Goal: Book appointment/travel/reservation

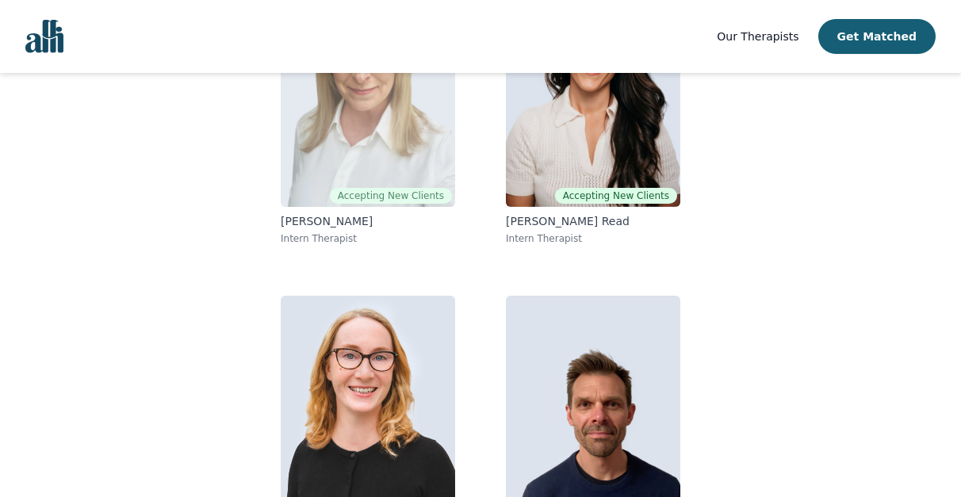
scroll to position [252, 0]
click at [393, 147] on img at bounding box center [368, 93] width 174 height 228
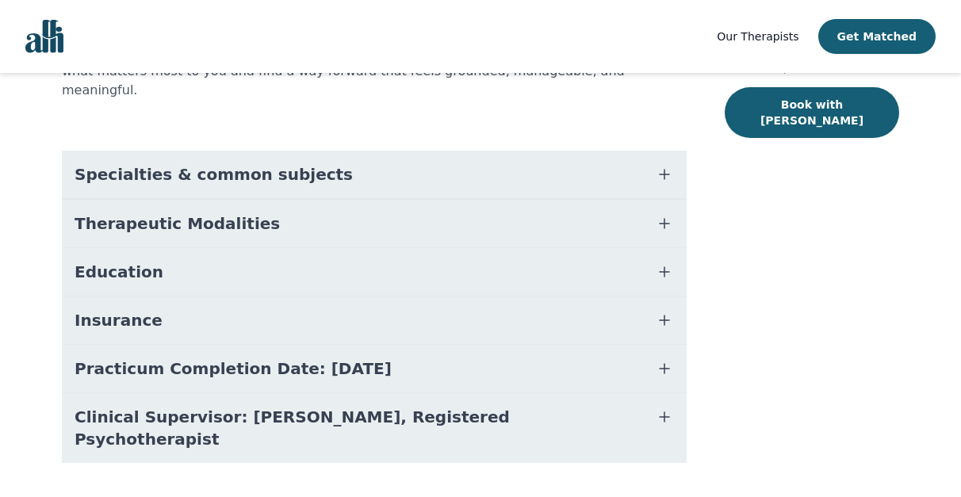
scroll to position [332, 0]
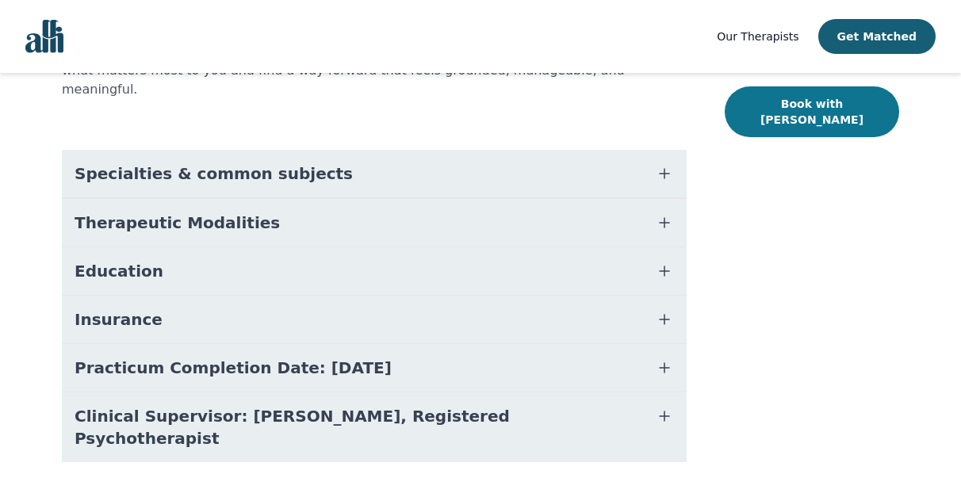
click at [808, 118] on button "Book with [PERSON_NAME]" at bounding box center [812, 111] width 174 height 51
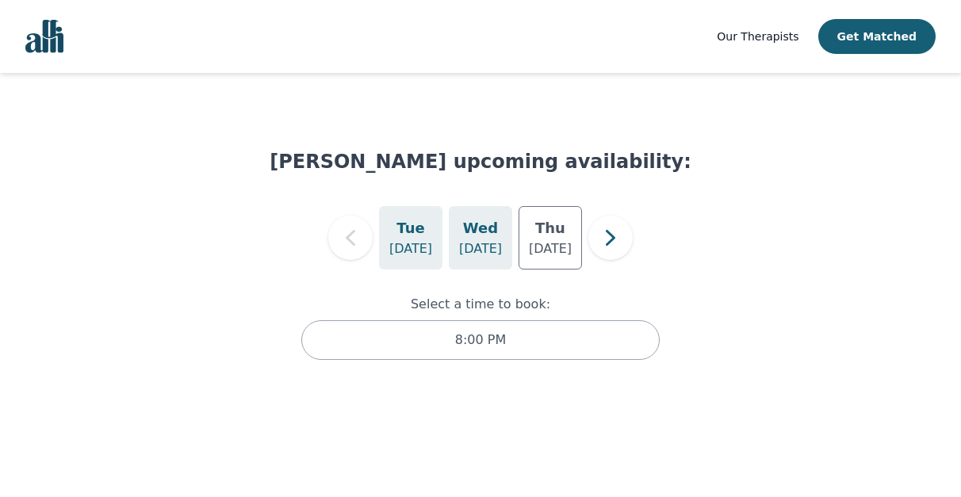
click at [483, 259] on div "[DATE]" at bounding box center [480, 237] width 63 height 63
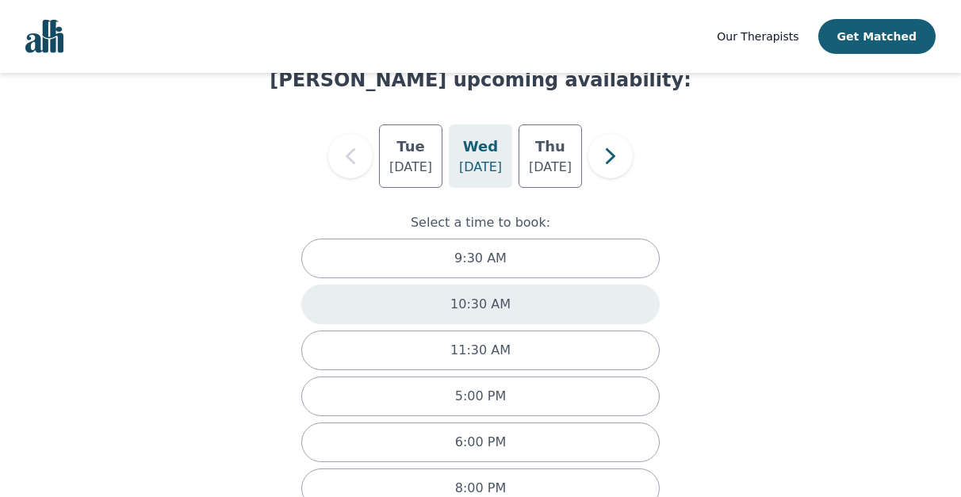
scroll to position [125, 0]
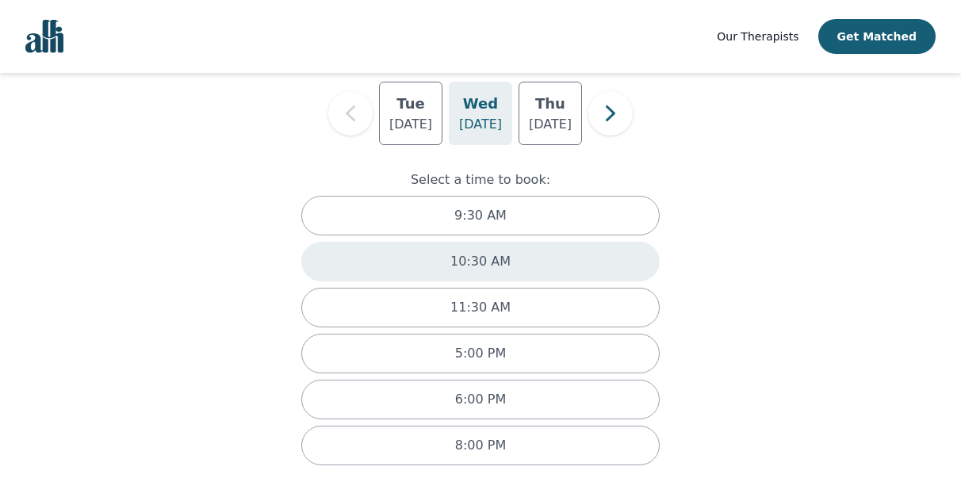
click at [508, 270] on div "10:30 AM" at bounding box center [480, 262] width 359 height 40
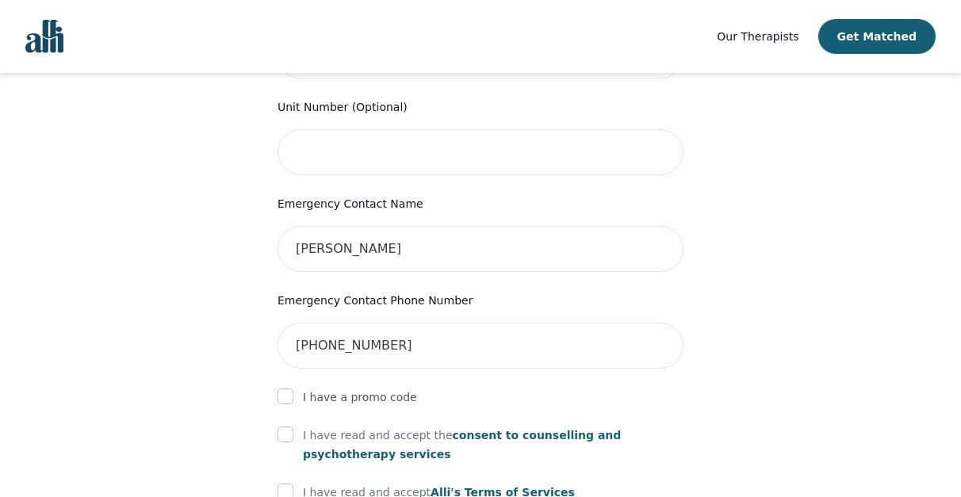
scroll to position [704, 0]
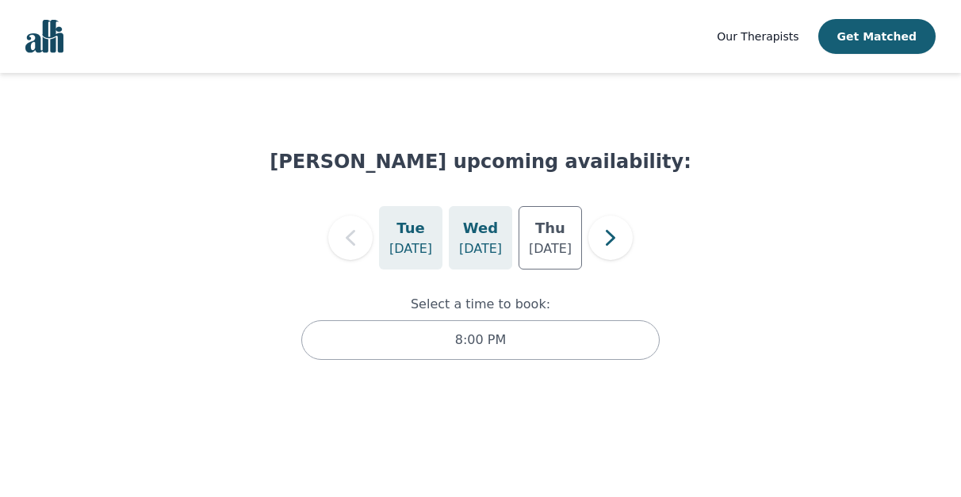
click at [485, 255] on p "[DATE]" at bounding box center [480, 249] width 43 height 19
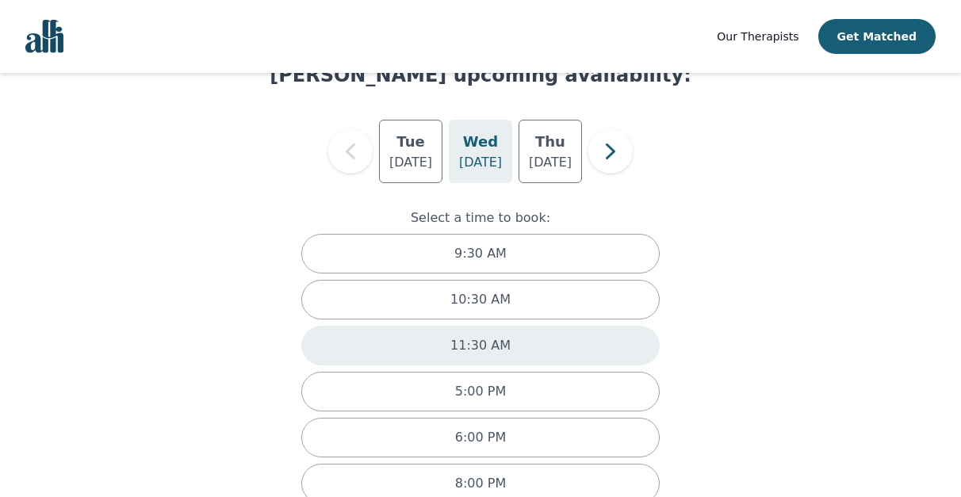
scroll to position [94, 0]
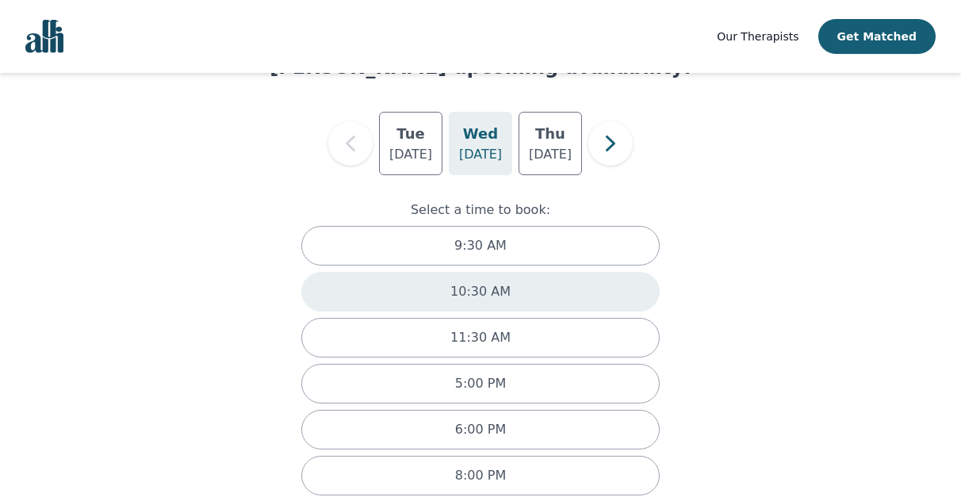
click at [502, 286] on p "10:30 AM" at bounding box center [481, 291] width 60 height 19
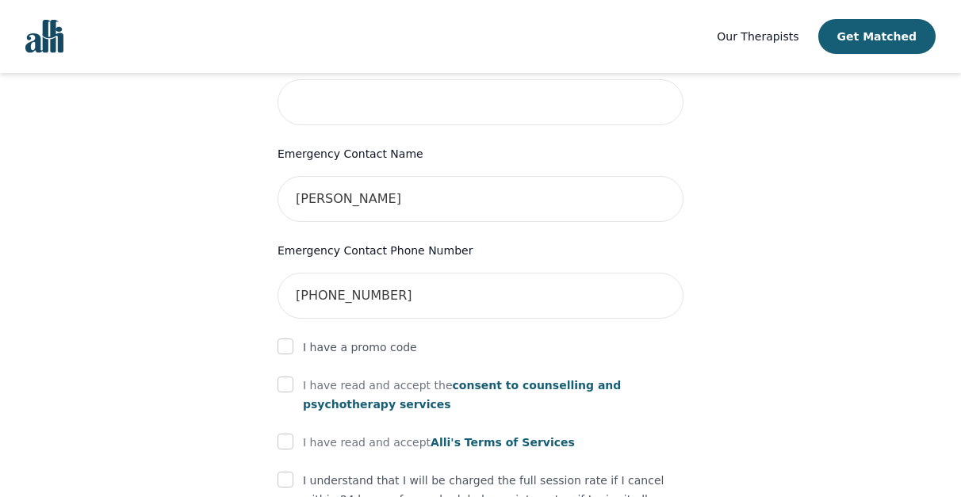
scroll to position [931, 0]
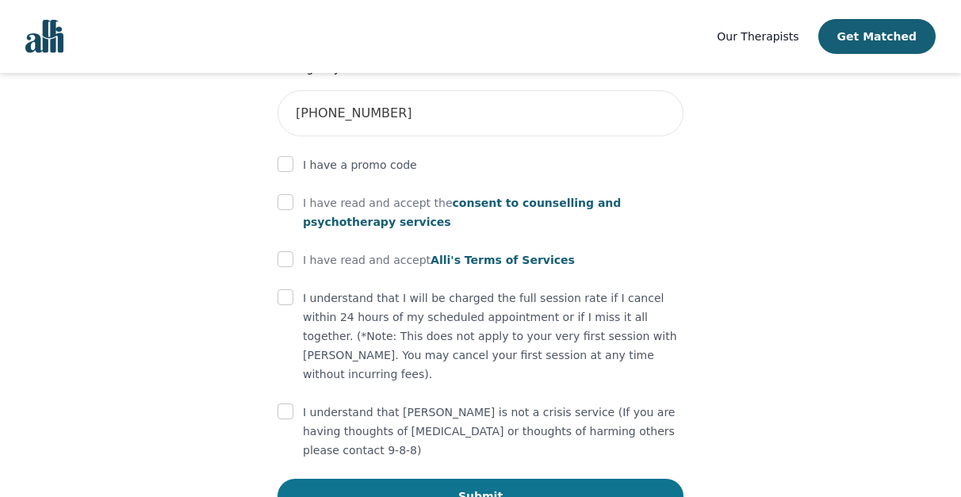
click at [413, 479] on button "Submit" at bounding box center [481, 496] width 406 height 35
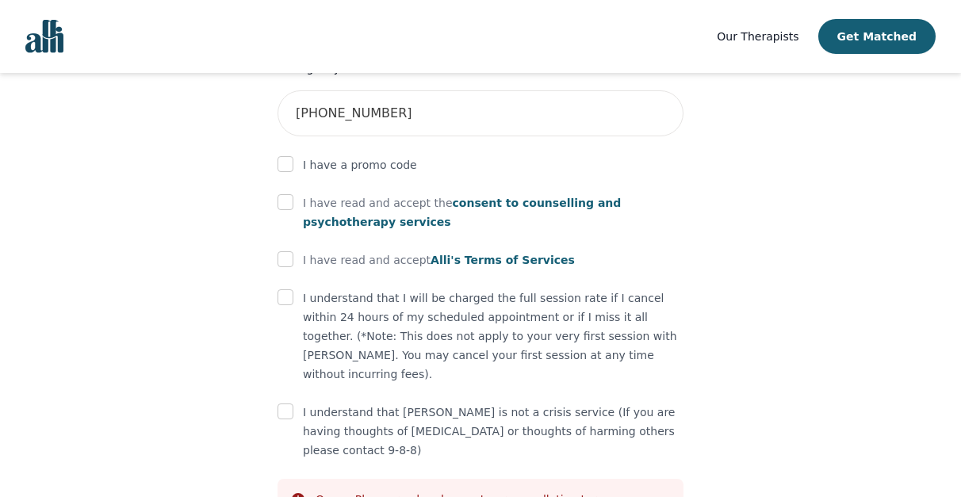
click at [599, 197] on span "consent to counselling and psychotherapy services" at bounding box center [462, 213] width 318 height 32
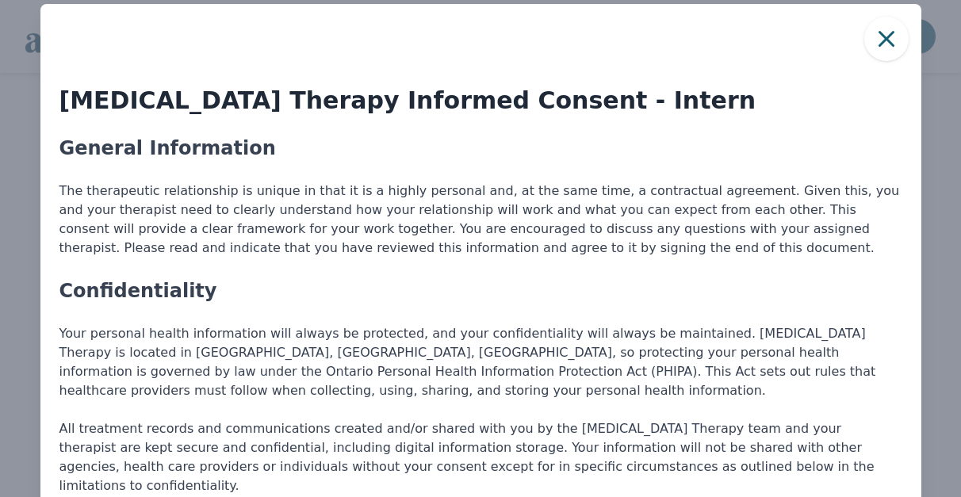
scroll to position [0, 0]
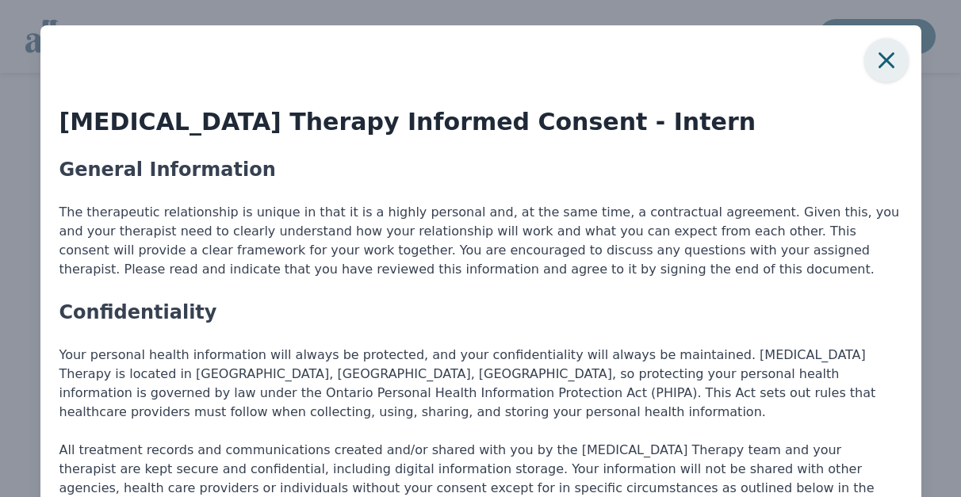
click at [885, 62] on icon "button" at bounding box center [886, 60] width 16 height 16
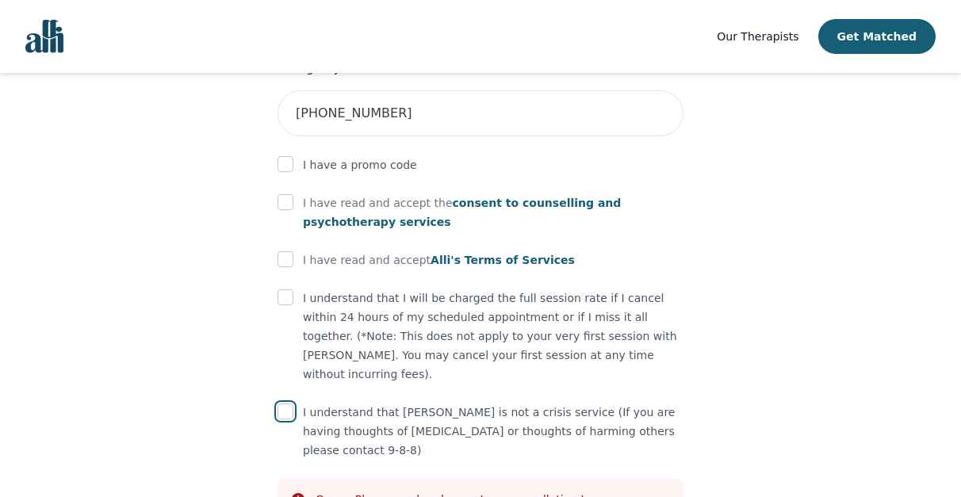
click at [293, 404] on input "checkbox" at bounding box center [286, 412] width 16 height 16
checkbox input "true"
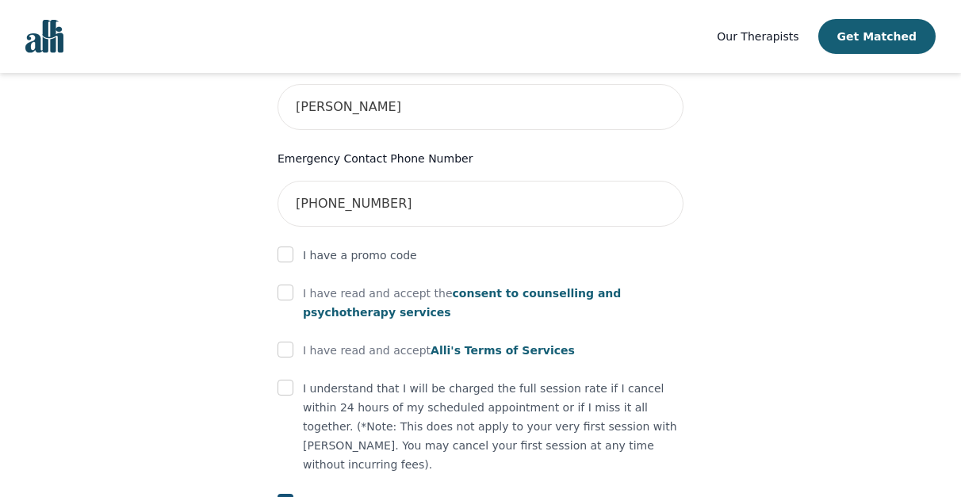
scroll to position [840, 0]
click at [292, 286] on input "checkbox" at bounding box center [286, 294] width 16 height 16
checkbox input "true"
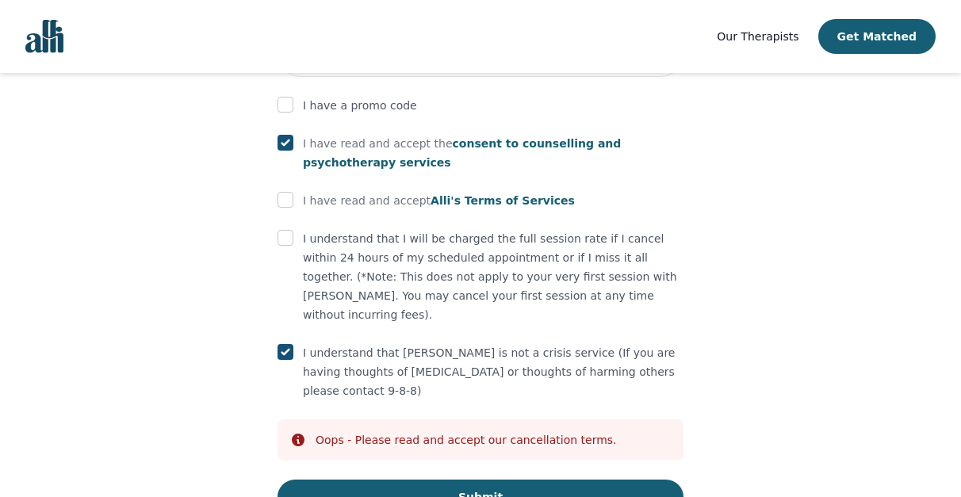
scroll to position [991, 0]
click at [289, 191] on input "checkbox" at bounding box center [286, 199] width 16 height 16
checkbox input "true"
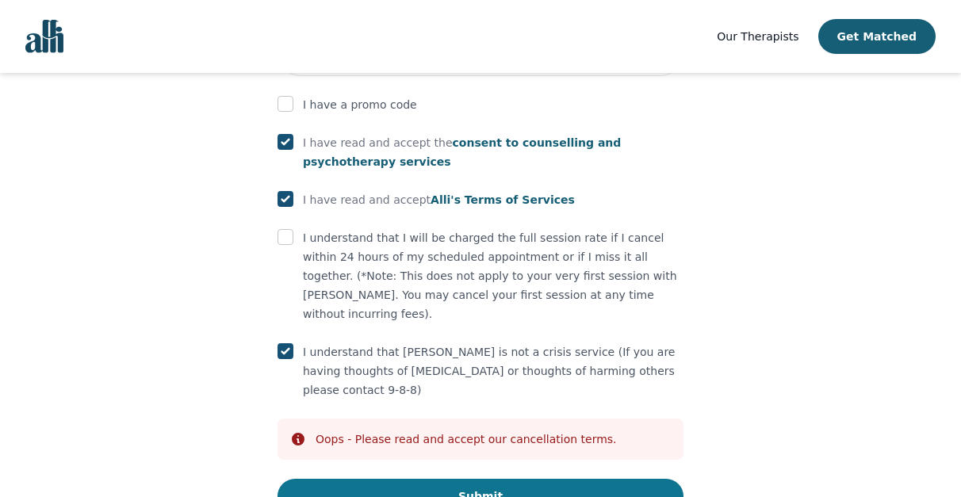
click at [405, 479] on button "Submit" at bounding box center [481, 496] width 406 height 35
click at [462, 479] on button "Submit" at bounding box center [481, 496] width 406 height 35
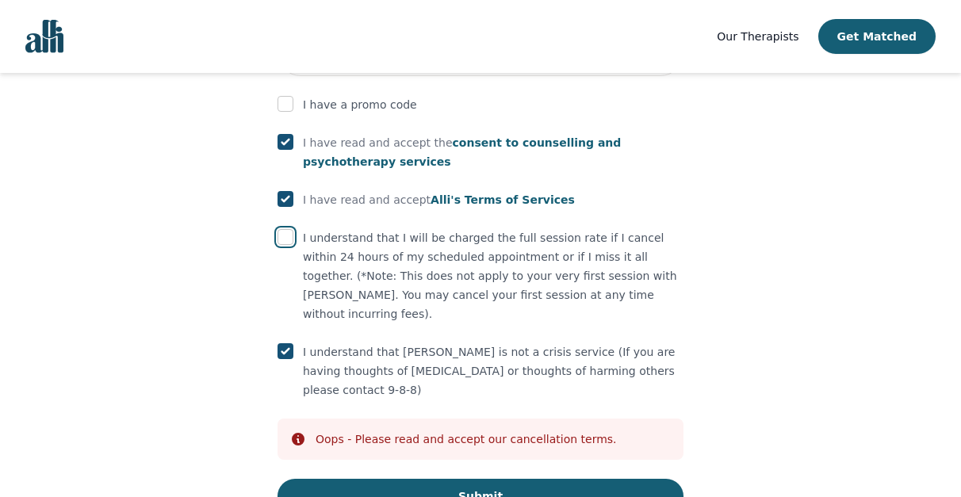
click at [284, 229] on input "checkbox" at bounding box center [286, 237] width 16 height 16
checkbox input "true"
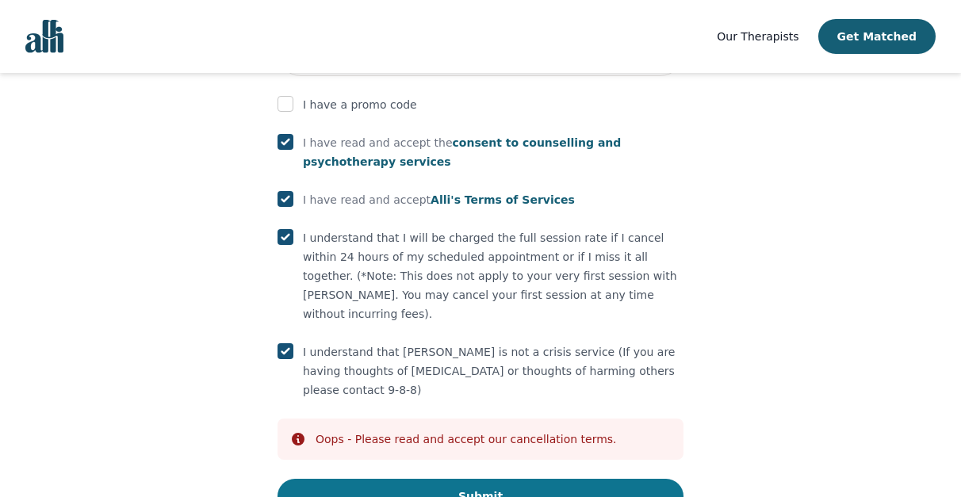
click at [471, 479] on button "Submit" at bounding box center [481, 496] width 406 height 35
click at [397, 479] on button "Submit" at bounding box center [481, 496] width 406 height 35
click at [418, 479] on button "Submit" at bounding box center [481, 496] width 406 height 35
click at [500, 479] on button "Submit" at bounding box center [481, 496] width 406 height 35
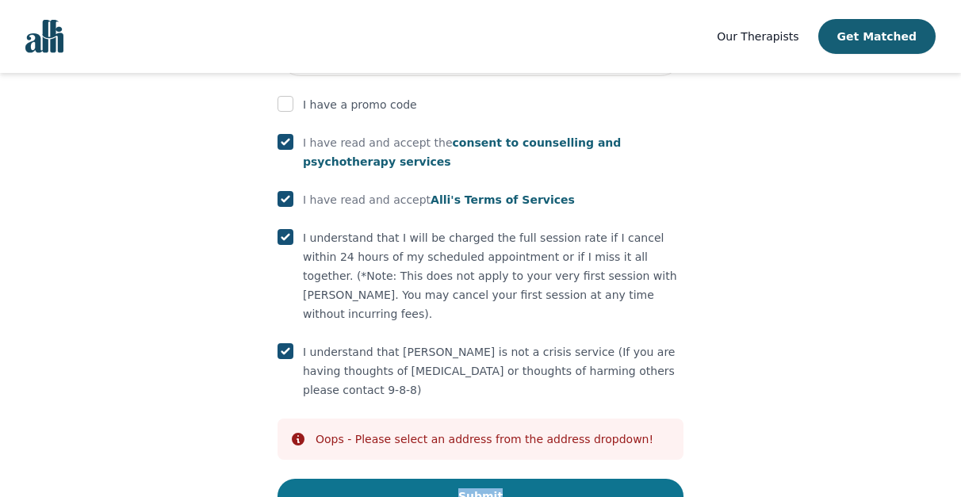
click at [500, 479] on button "Submit" at bounding box center [481, 496] width 406 height 35
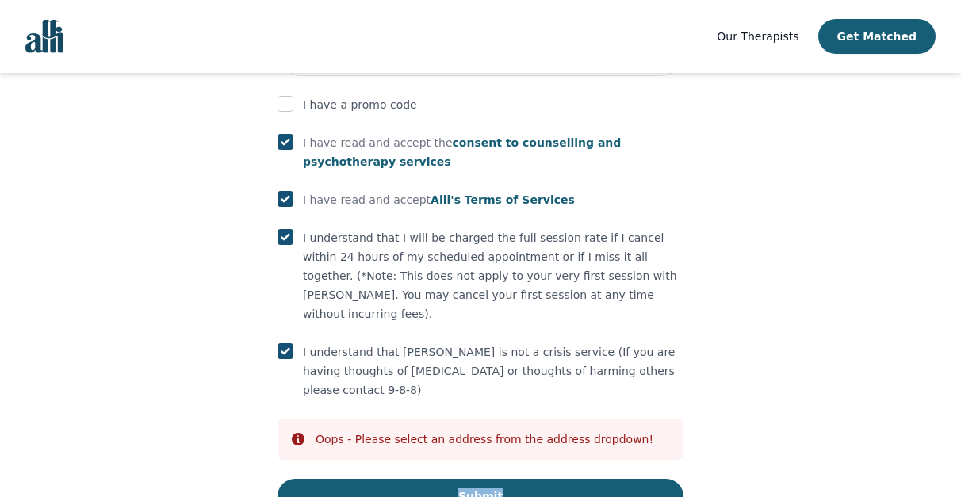
drag, startPoint x: 500, startPoint y: 432, endPoint x: 124, endPoint y: 14, distance: 562.7
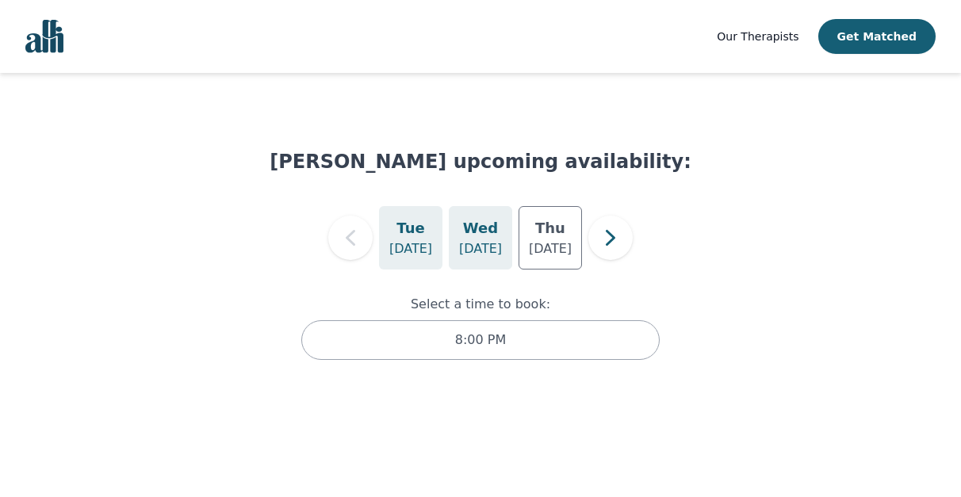
click at [481, 233] on h5 "Wed" at bounding box center [480, 228] width 35 height 22
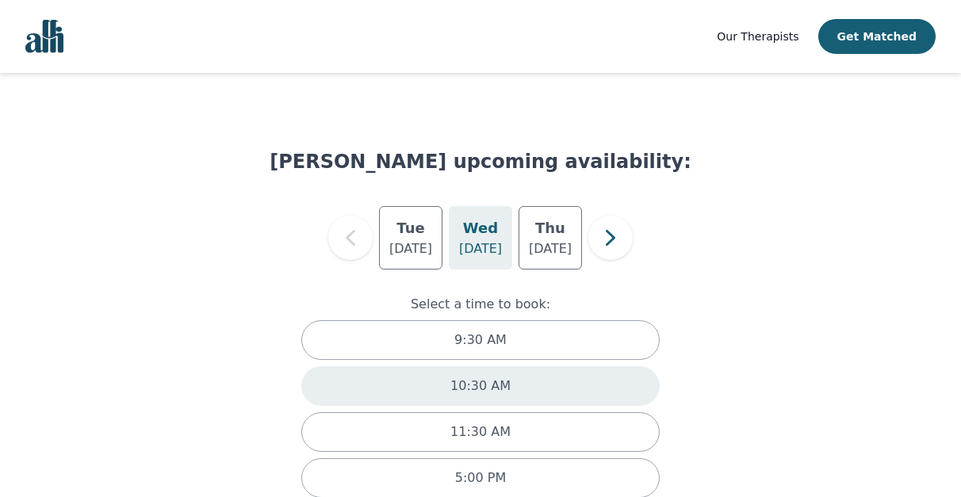
click at [519, 387] on div "10:30 AM" at bounding box center [480, 386] width 359 height 40
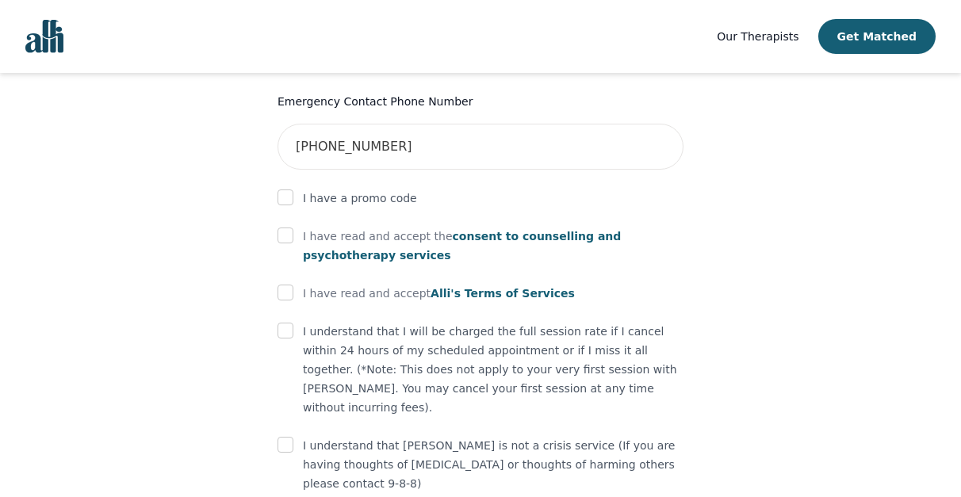
scroll to position [931, 0]
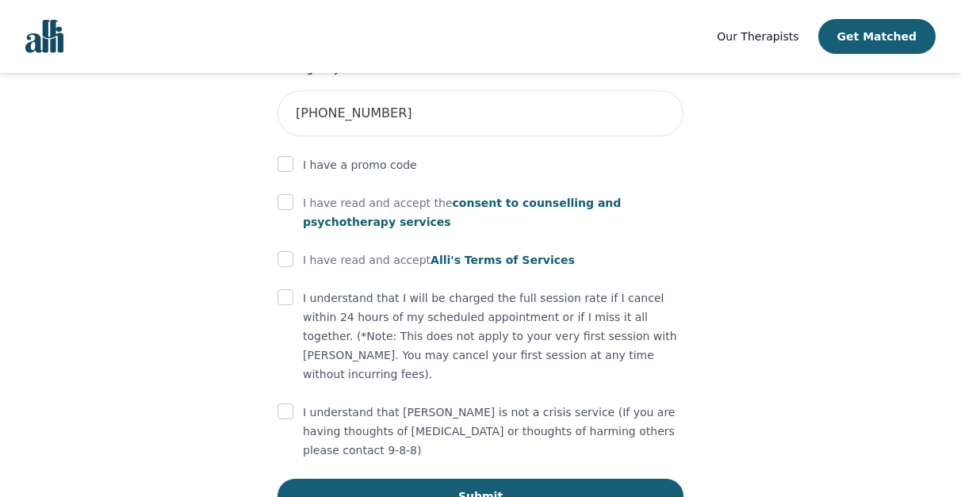
click at [283, 290] on input "checkbox" at bounding box center [286, 298] width 16 height 16
checkbox input "true"
click at [282, 251] on input "checkbox" at bounding box center [286, 259] width 16 height 16
checkbox input "true"
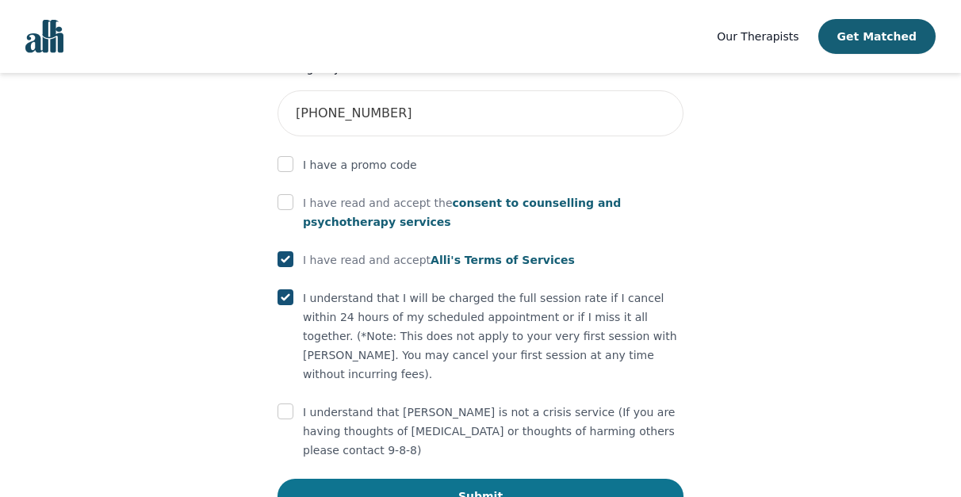
click at [461, 479] on button "Submit" at bounding box center [481, 496] width 406 height 35
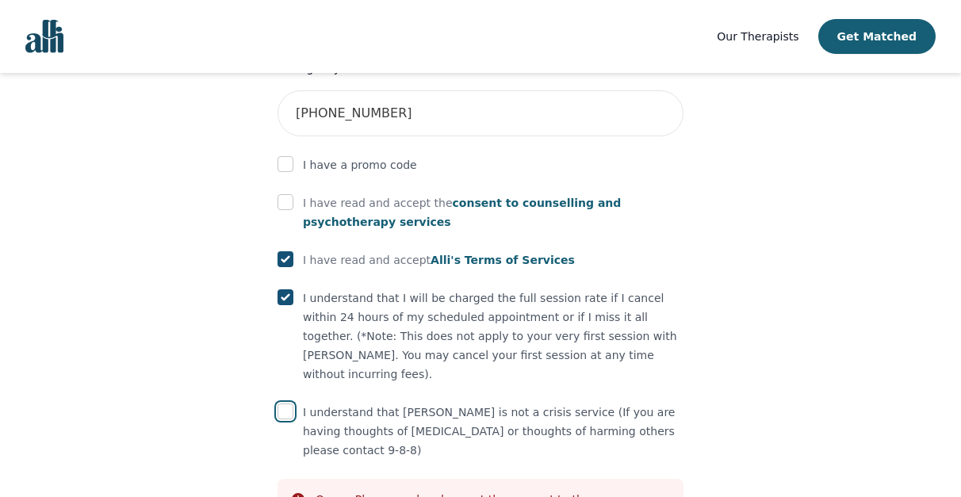
click at [283, 404] on input "checkbox" at bounding box center [286, 412] width 16 height 16
checkbox input "true"
click at [281, 194] on input "checkbox" at bounding box center [286, 202] width 16 height 16
checkbox input "true"
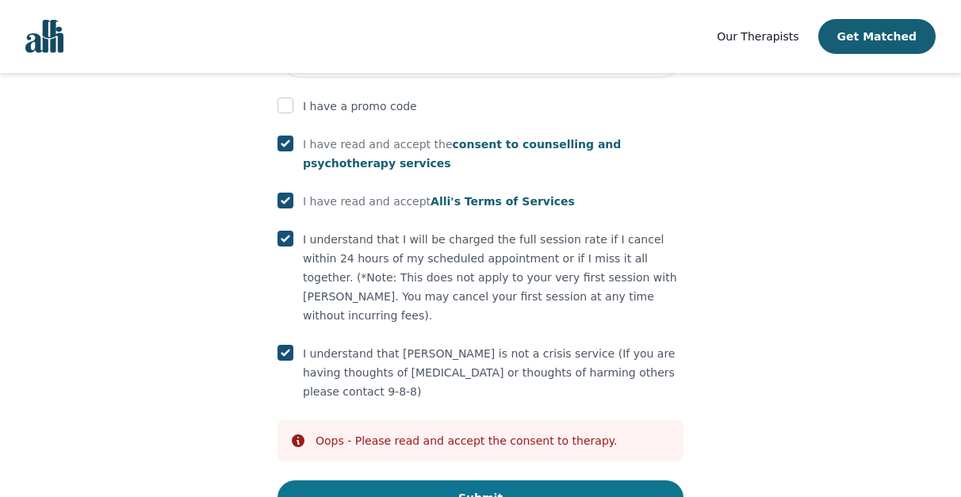
scroll to position [991, 0]
click at [487, 480] on button "Submit" at bounding box center [481, 497] width 406 height 35
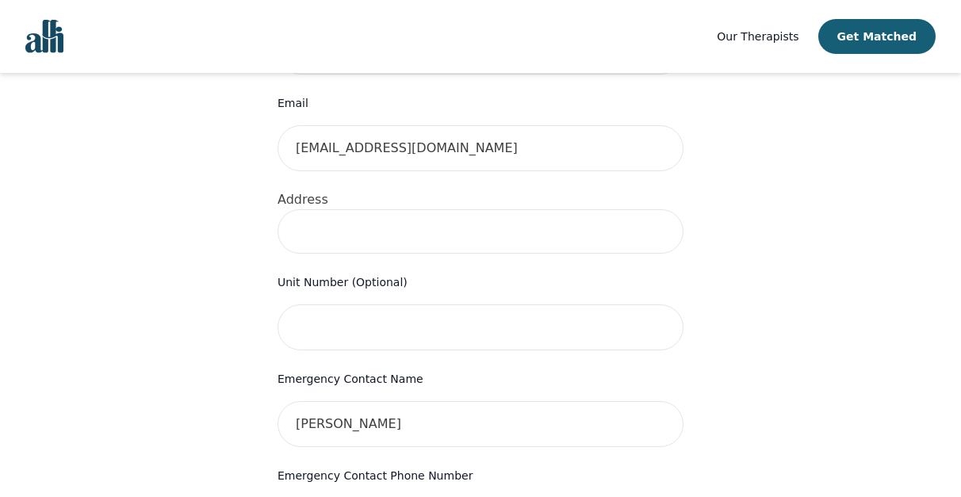
scroll to position [522, 0]
click at [406, 229] on form "First Name [PERSON_NAME] Last Name [PERSON_NAME] Phone Number Only input the 10…" at bounding box center [481, 387] width 406 height 1191
click at [405, 211] on input at bounding box center [481, 233] width 406 height 44
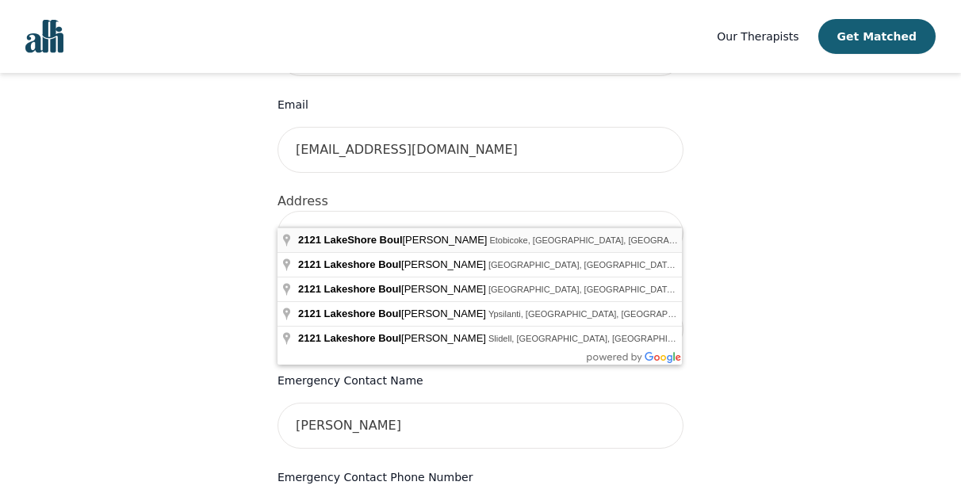
type input "[STREET_ADDRESS]"
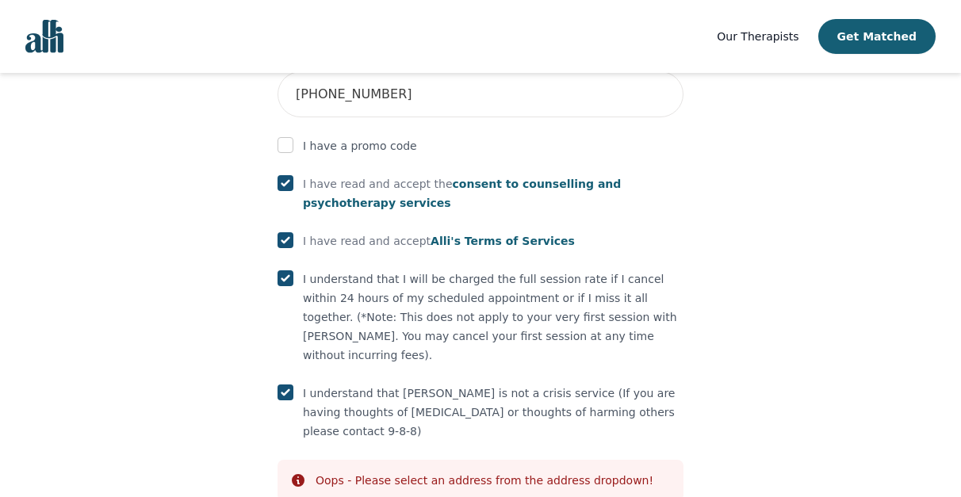
scroll to position [954, 0]
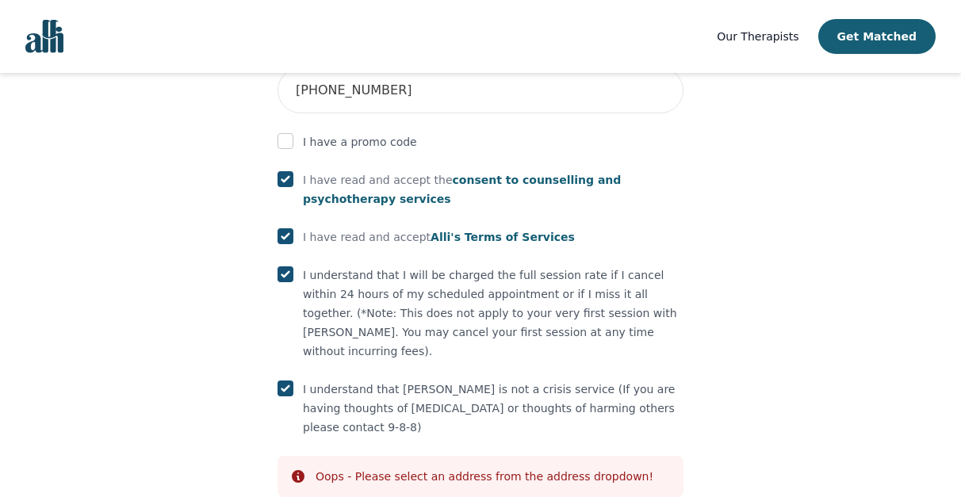
click at [286, 171] on input "checkbox" at bounding box center [286, 179] width 16 height 16
checkbox input "false"
click at [290, 228] on input "checkbox" at bounding box center [286, 236] width 16 height 16
checkbox input "false"
click at [282, 380] on div at bounding box center [286, 389] width 16 height 19
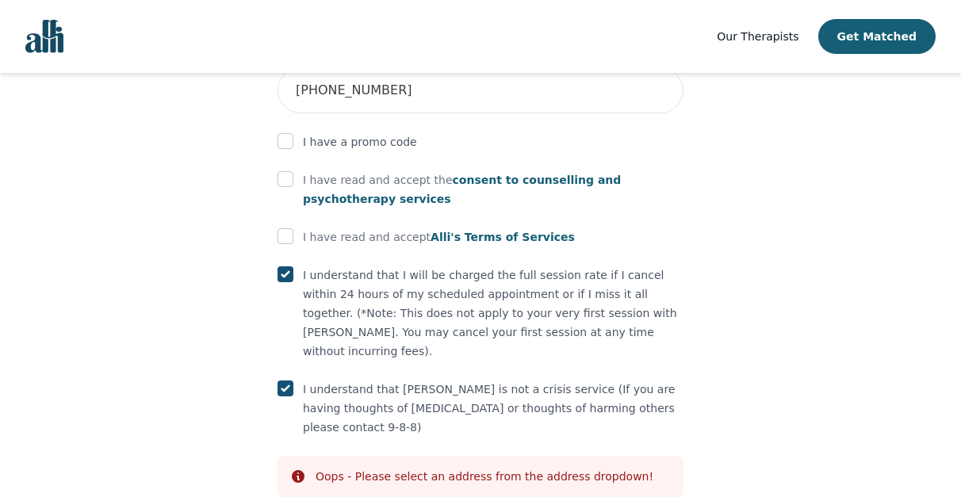
click at [286, 381] on input "checkbox" at bounding box center [286, 389] width 16 height 16
checkbox input "false"
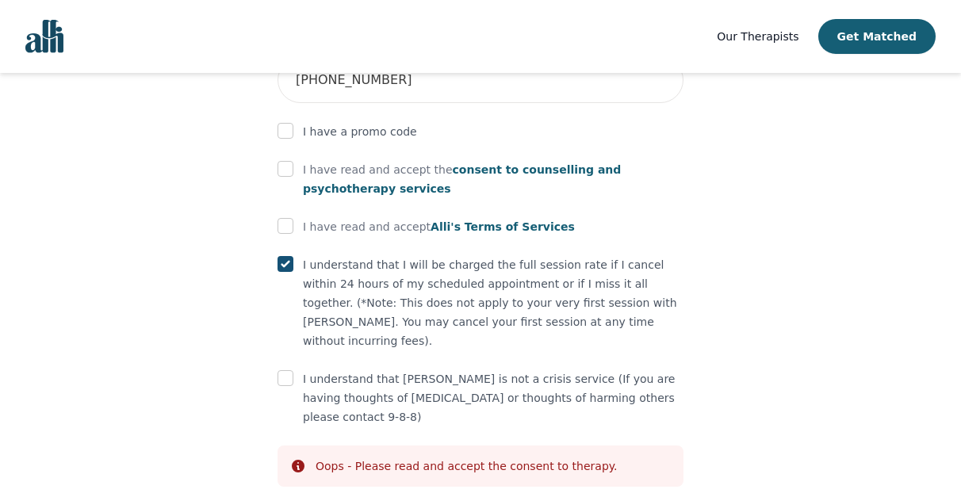
scroll to position [928, 0]
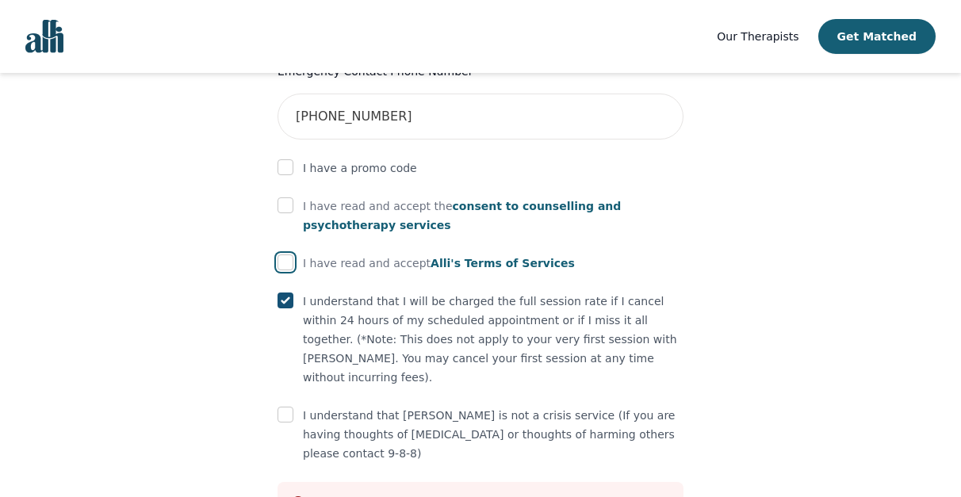
click at [290, 255] on input "checkbox" at bounding box center [286, 263] width 16 height 16
checkbox input "true"
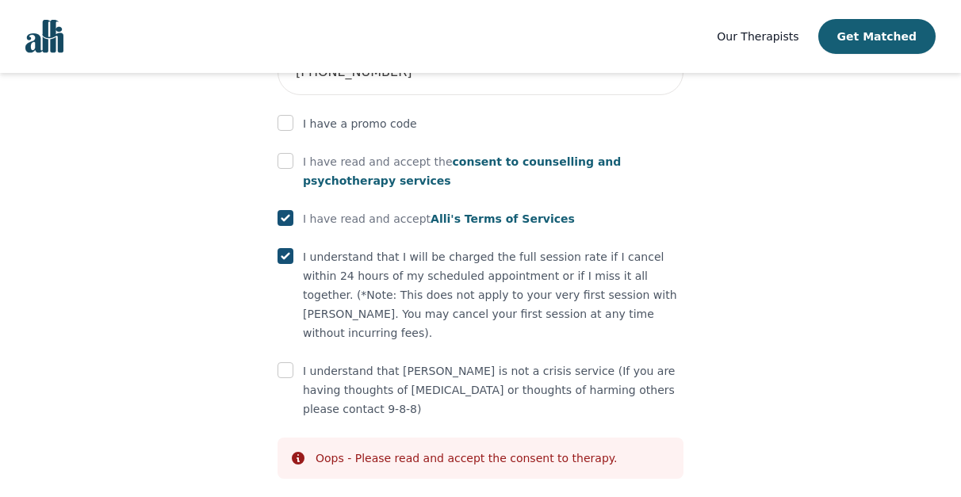
scroll to position [975, 0]
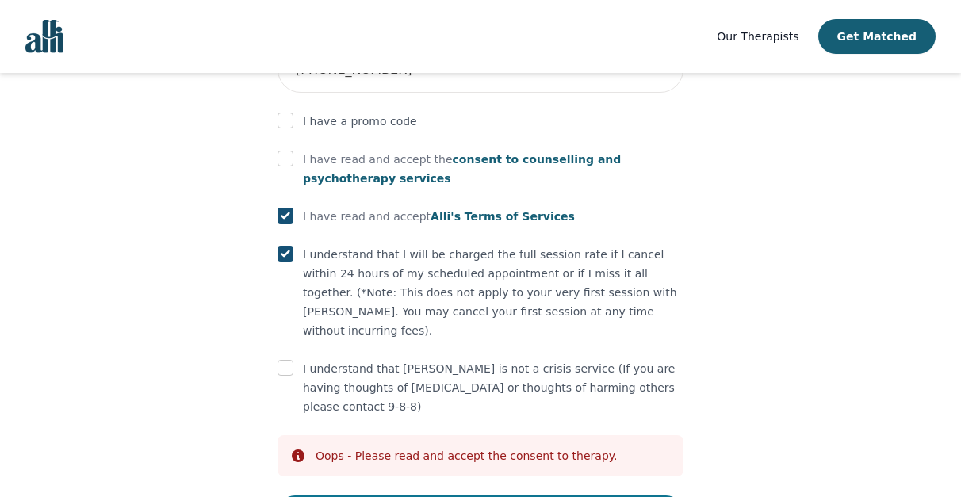
click at [292, 360] on input "checkbox" at bounding box center [286, 368] width 16 height 16
checkbox input "true"
click at [287, 151] on input "checkbox" at bounding box center [286, 159] width 16 height 16
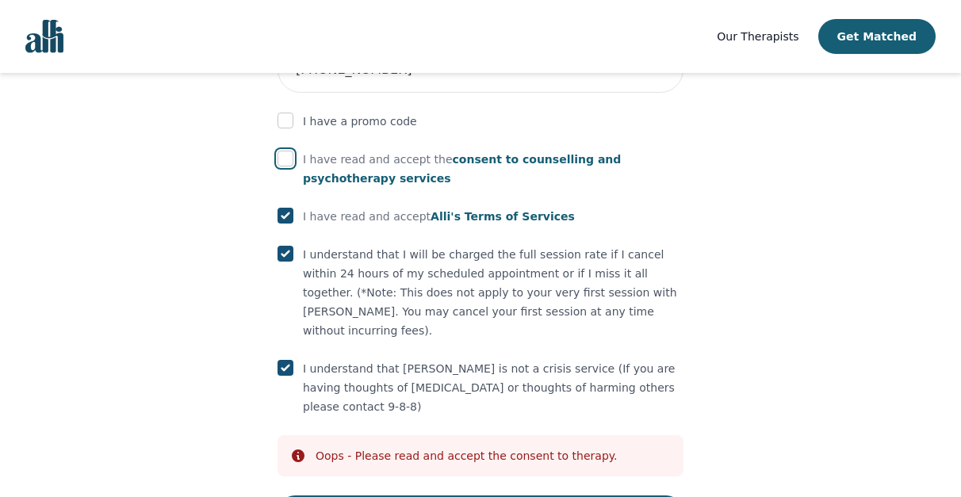
checkbox input "true"
